Goal: Navigation & Orientation: Find specific page/section

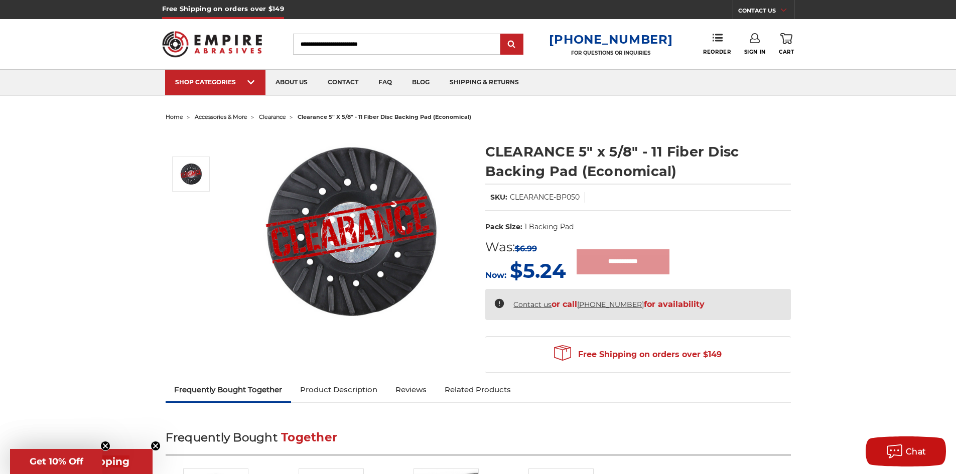
click at [226, 119] on span "accessories & more" at bounding box center [221, 116] width 53 height 7
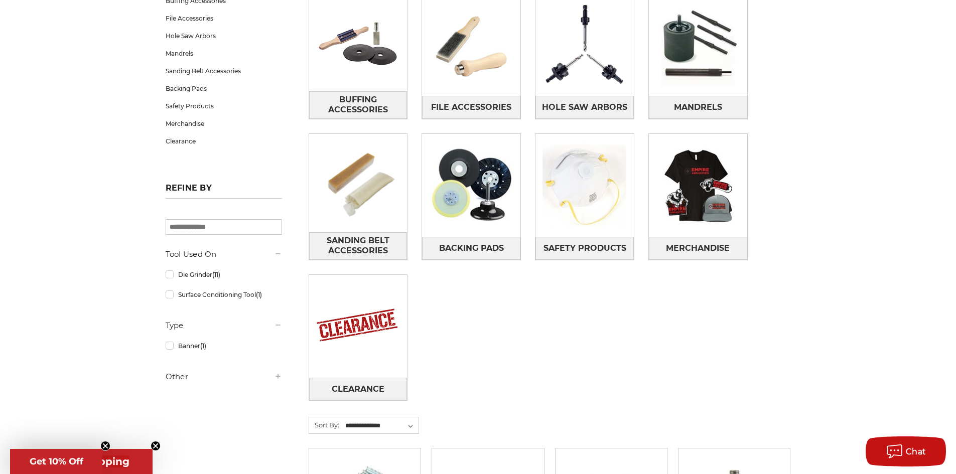
scroll to position [201, 0]
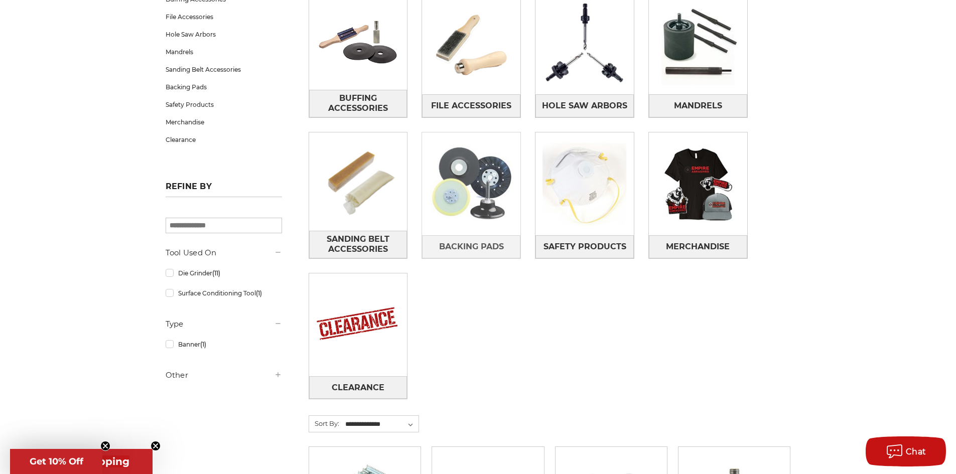
click at [494, 213] on img at bounding box center [471, 184] width 98 height 98
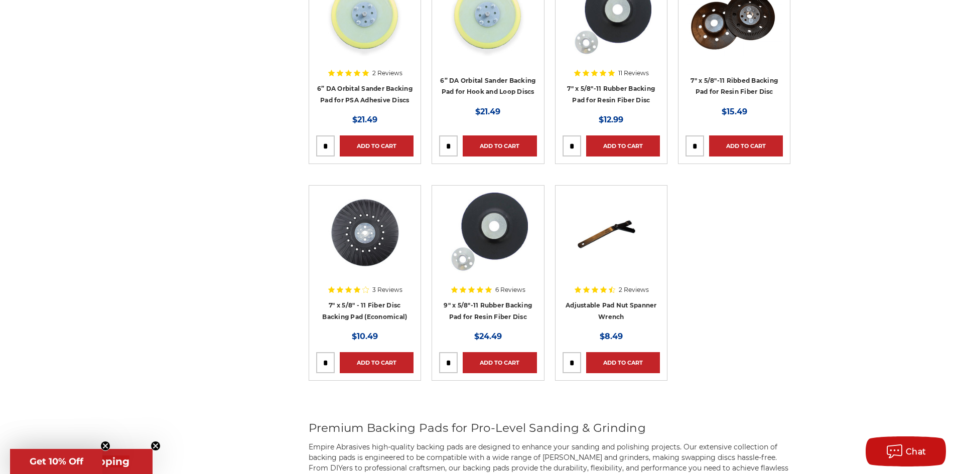
scroll to position [1555, 0]
click at [381, 311] on h4 "7" x 5/8" - 11 Fiber Disc Backing Pad (Economical)" at bounding box center [364, 313] width 97 height 28
click at [373, 303] on link "7" x 5/8" - 11 Fiber Disc Backing Pad (Economical)" at bounding box center [364, 310] width 85 height 19
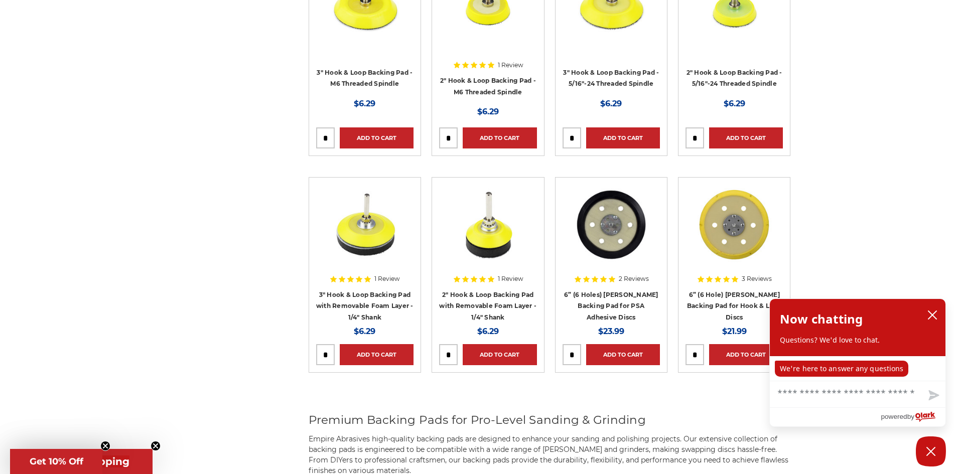
scroll to position [1001, 0]
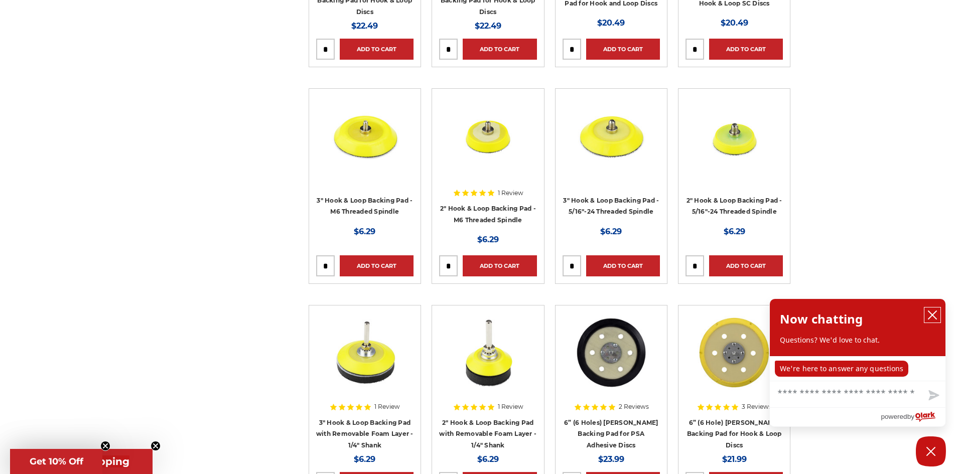
click at [936, 315] on icon "close chatbox" at bounding box center [932, 315] width 10 height 10
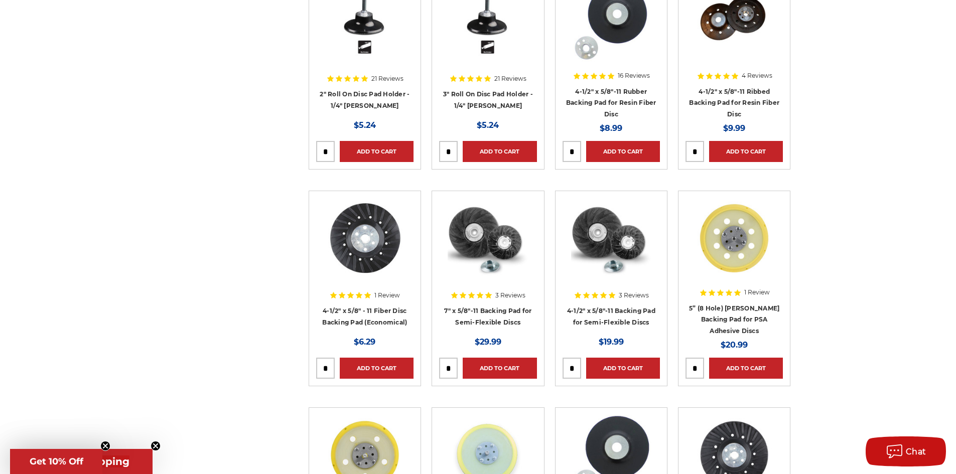
scroll to position [199, 0]
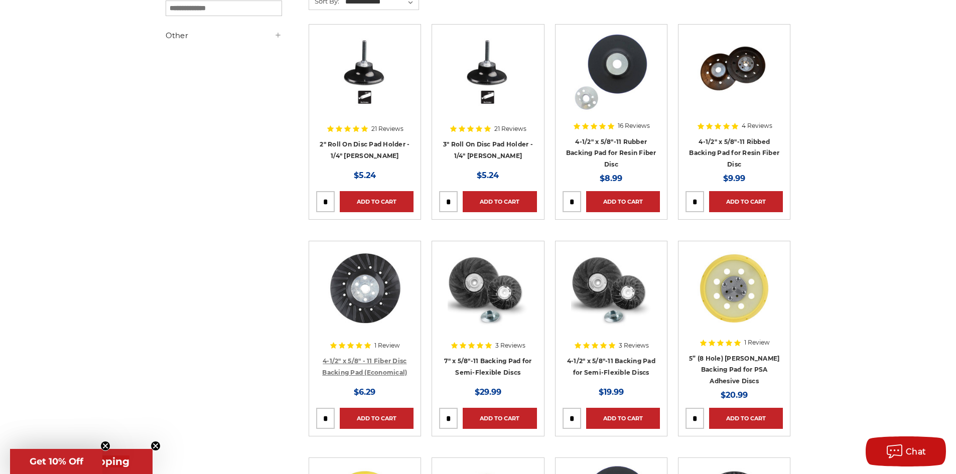
click at [374, 359] on link "4-1/2" x 5/8" - 11 Fiber Disc Backing Pad (Economical)" at bounding box center [364, 366] width 85 height 19
